Goal: Task Accomplishment & Management: Manage account settings

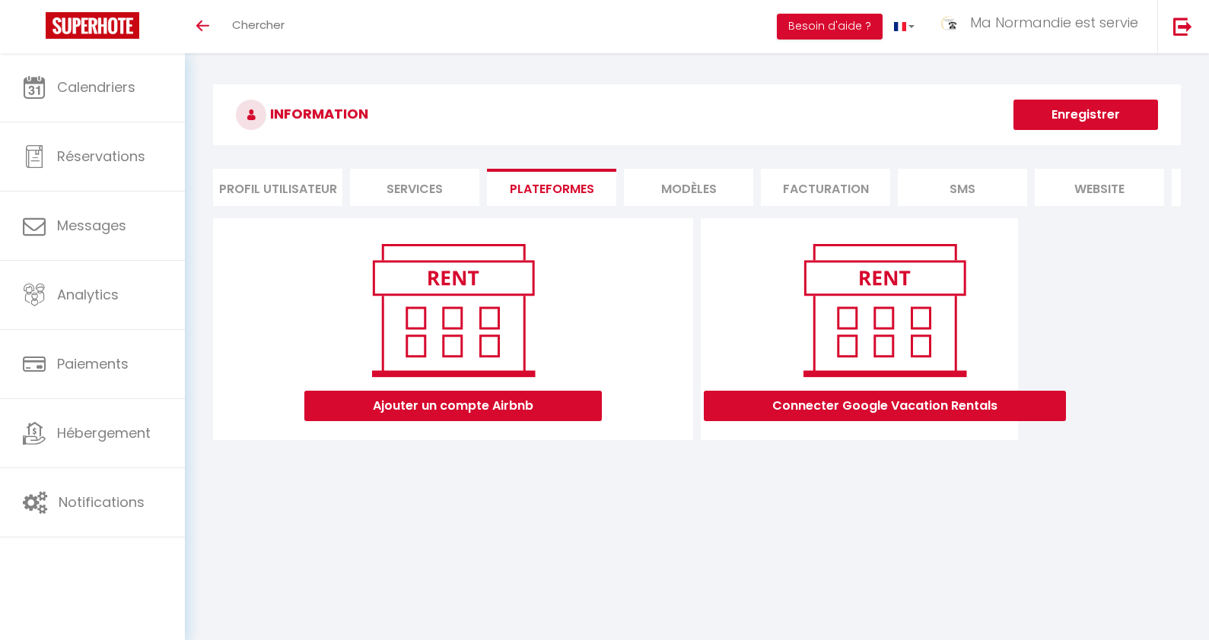
click at [364, 470] on div "INFORMATION Enregistrer Profil Utilisateur Services Plateformes MODÈLES Factura…" at bounding box center [697, 272] width 1024 height 439
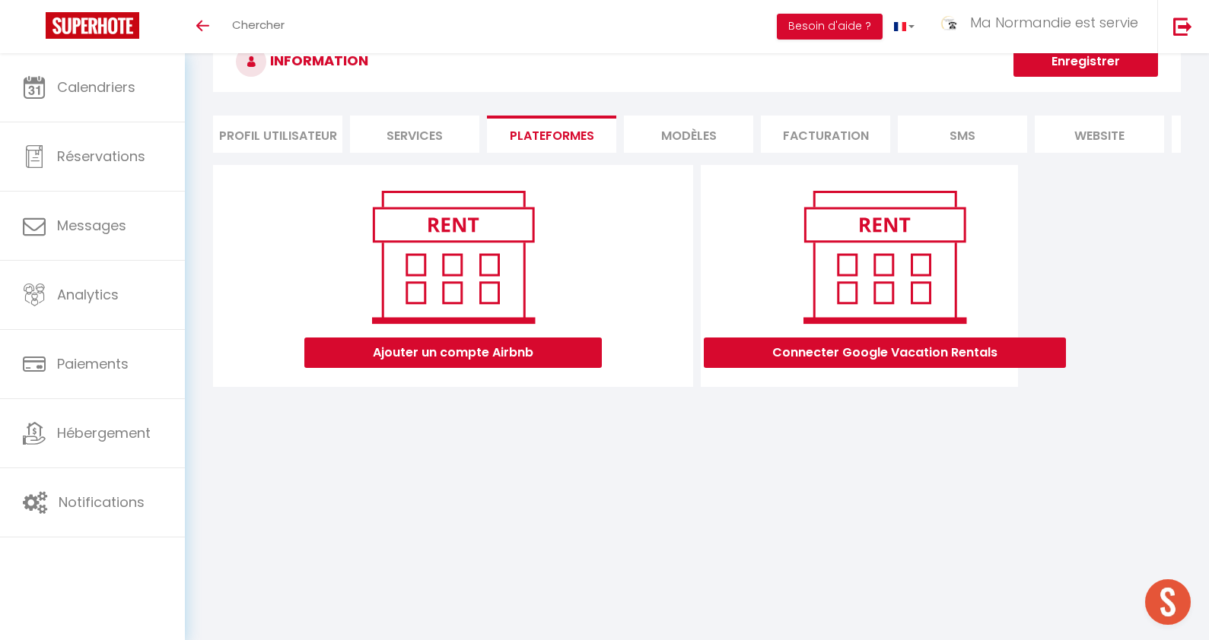
click at [584, 537] on body "🟢 Des questions ou besoin d'assistance pour la migration AirBnB? Prenez rdv >>>…" at bounding box center [604, 320] width 1209 height 640
click at [460, 352] on button "Ajouter un compte Airbnb" at bounding box center [452, 353] width 297 height 30
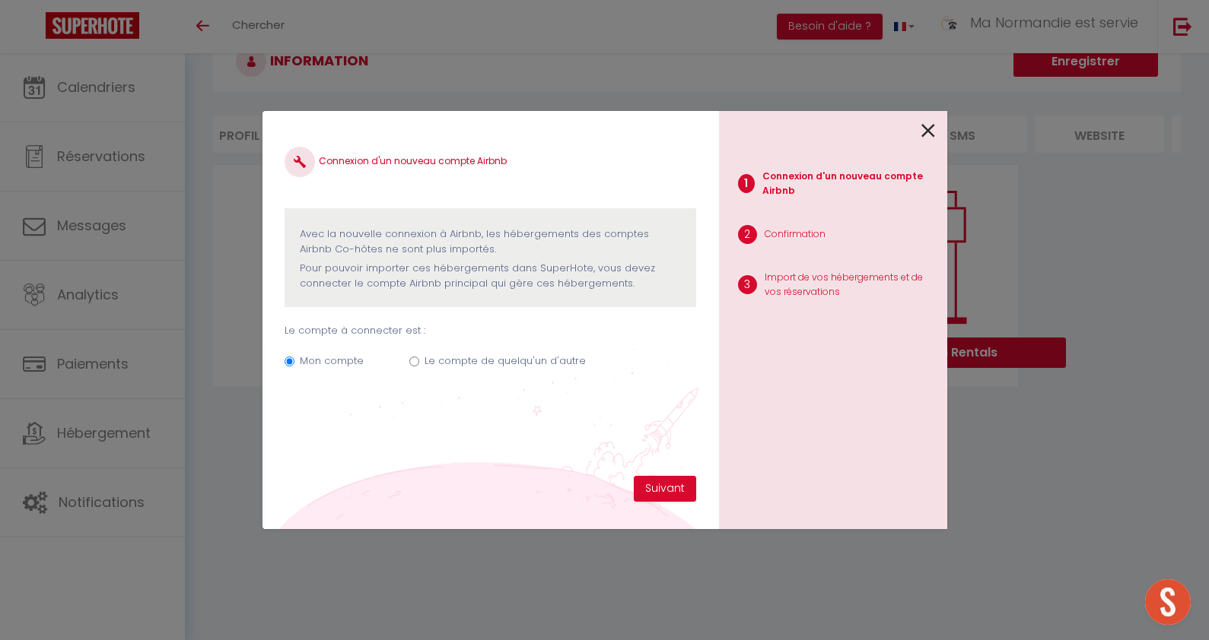
click at [930, 132] on icon at bounding box center [928, 130] width 14 height 23
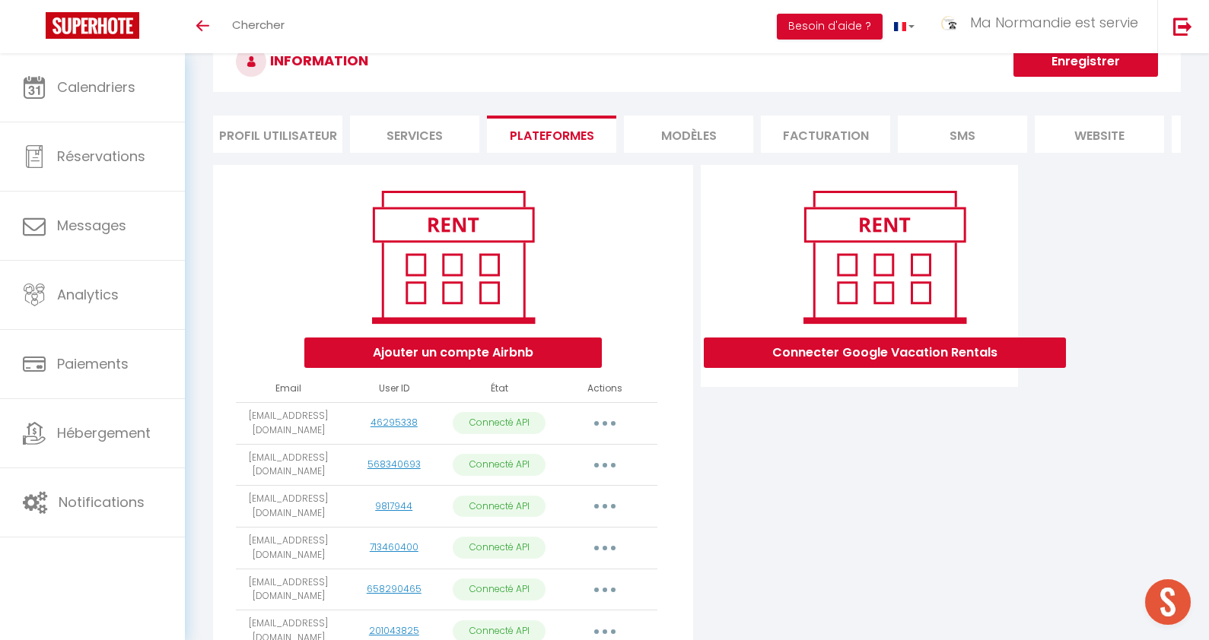
click at [654, 517] on td "Importer les appartements Supprimer Reconnecter le compte" at bounding box center [603, 507] width 105 height 42
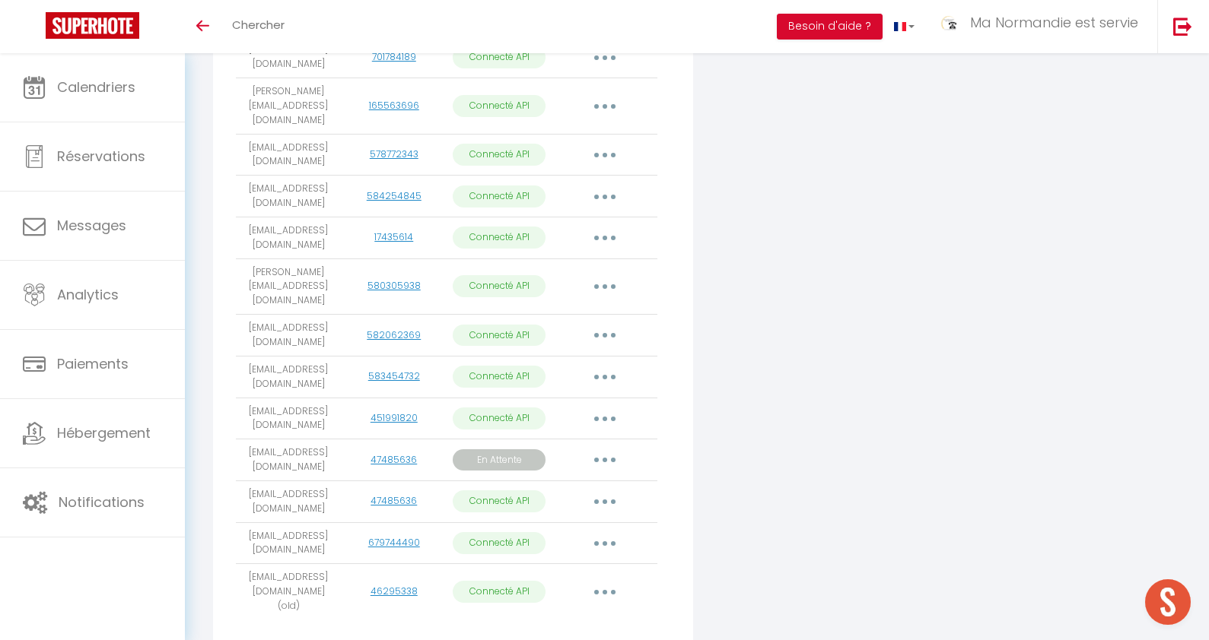
scroll to position [771, 0]
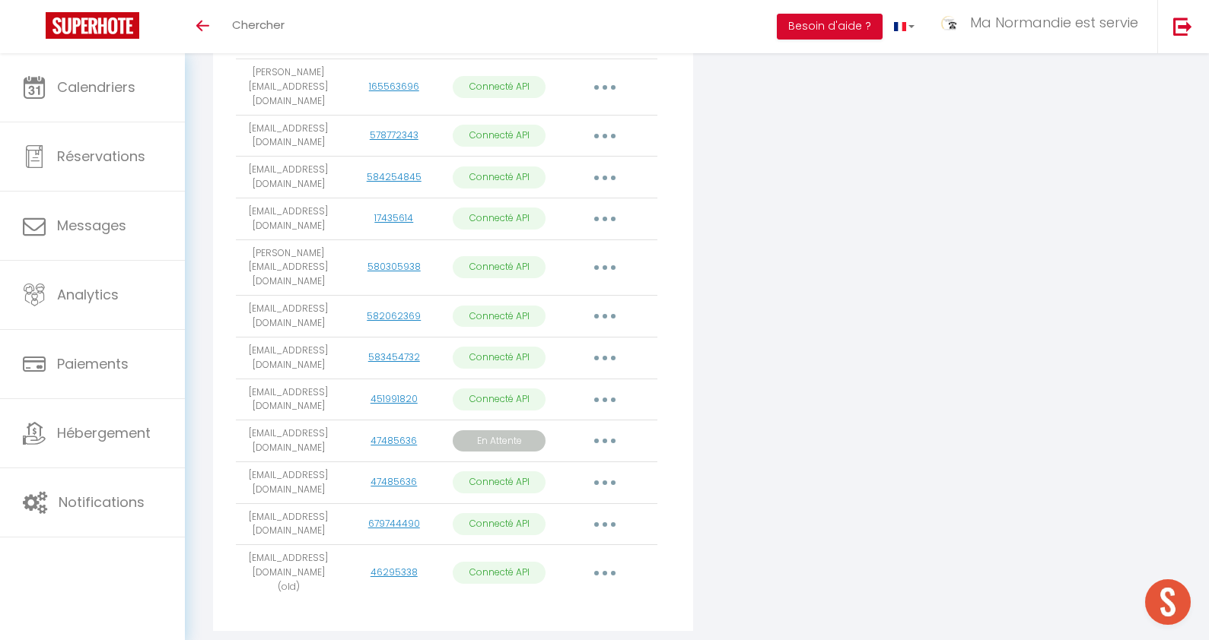
click at [727, 474] on div "Connecter Google Vacation Rentals" at bounding box center [859, 43] width 325 height 1193
click at [608, 429] on button "button" at bounding box center [604, 441] width 43 height 24
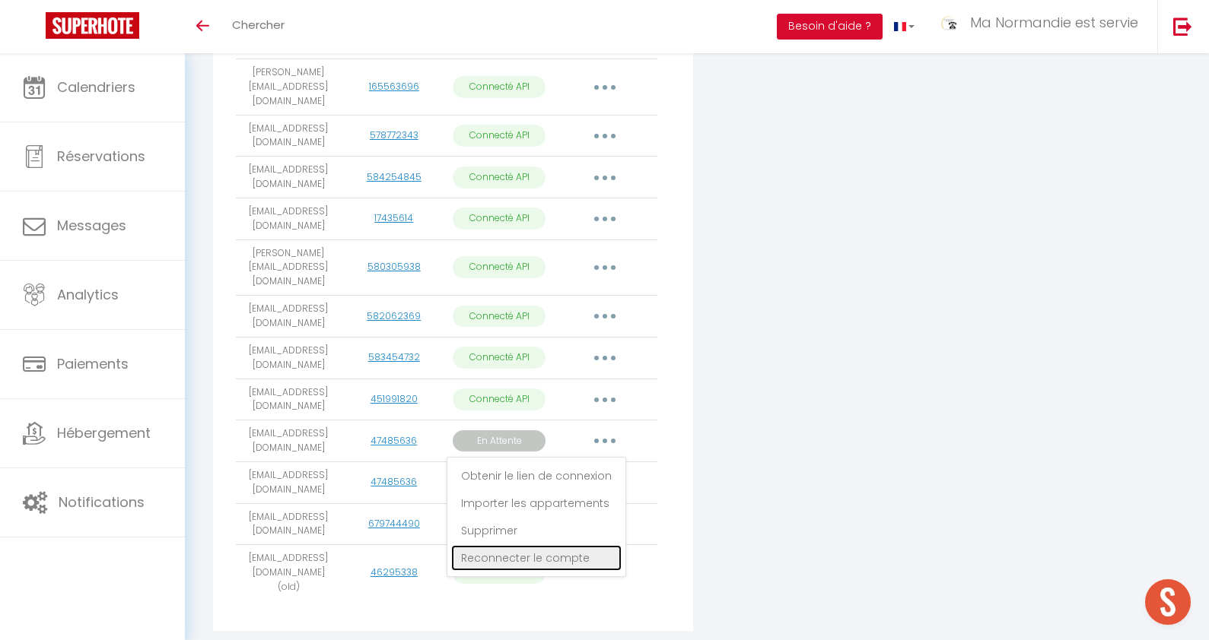
click at [567, 545] on link "Reconnecter le compte" at bounding box center [536, 558] width 170 height 26
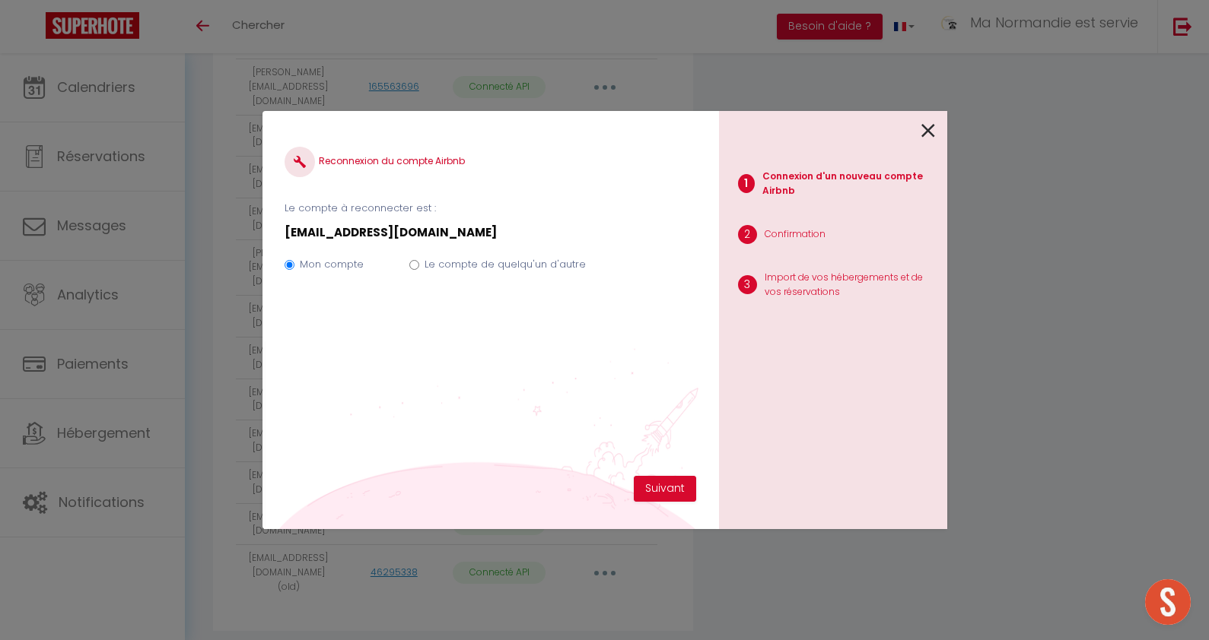
click at [492, 262] on label "Le compte de quelqu'un d'autre" at bounding box center [504, 264] width 161 height 15
click at [419, 262] on input "Le compte de quelqu'un d'autre" at bounding box center [414, 265] width 10 height 10
radio input "true"
radio input "false"
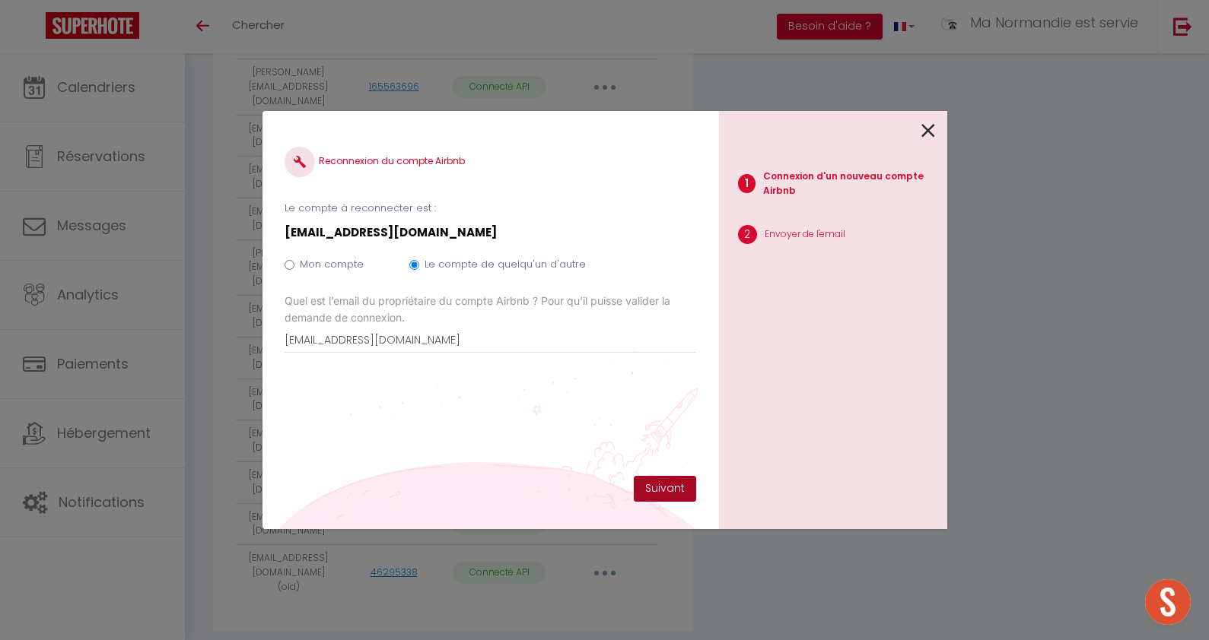
click at [667, 494] on button "Suivant" at bounding box center [665, 489] width 62 height 26
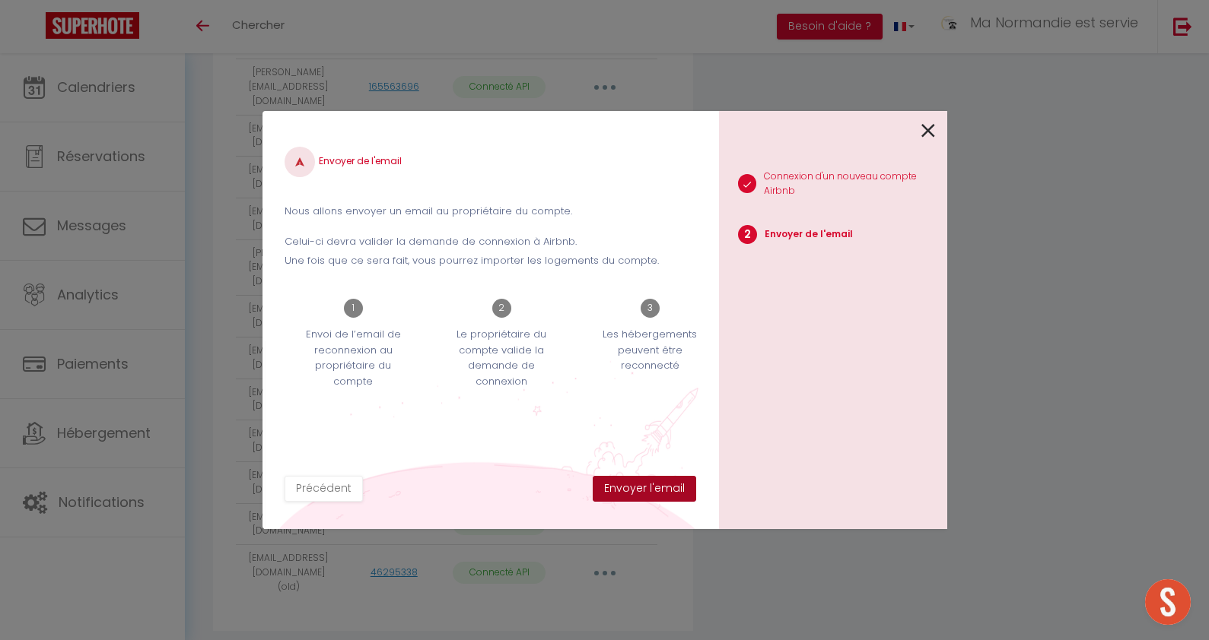
click at [667, 494] on button "Envoyer l'email" at bounding box center [644, 489] width 103 height 26
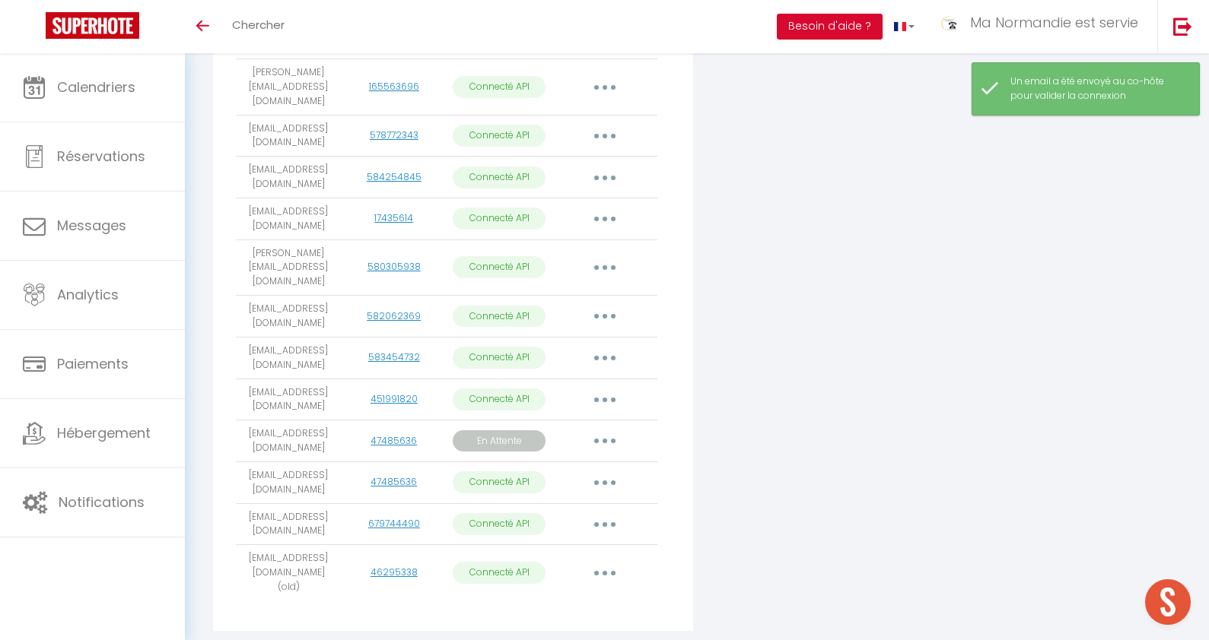
click at [783, 338] on div "Connecter Google Vacation Rentals" at bounding box center [859, 43] width 325 height 1193
